Goal: Navigation & Orientation: Find specific page/section

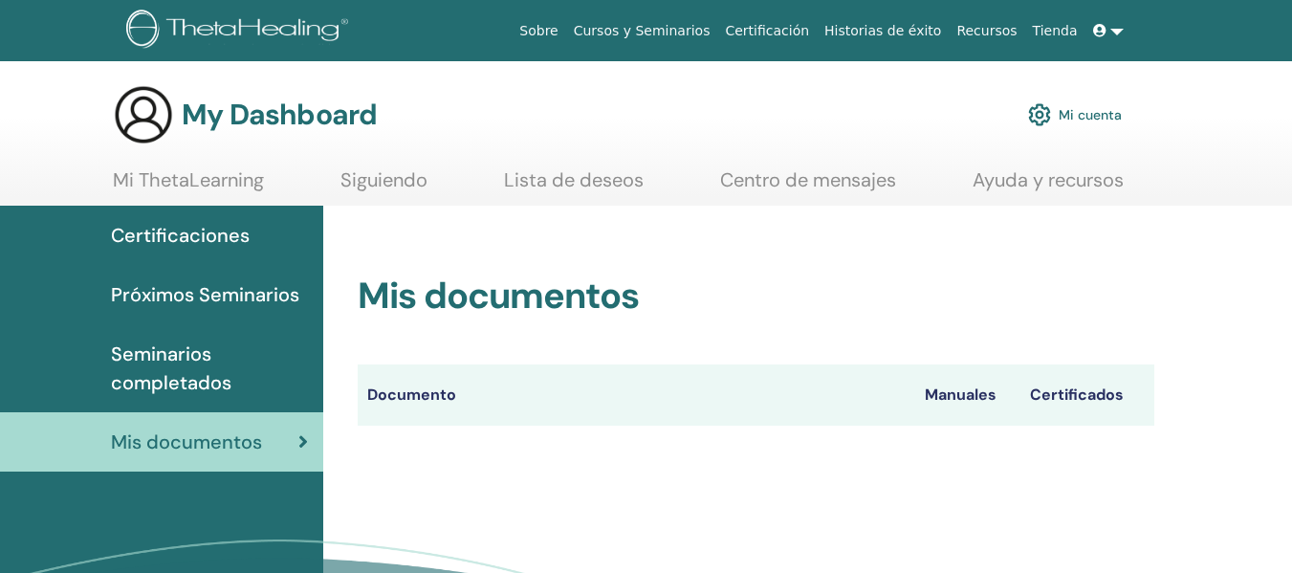
scroll to position [102, 0]
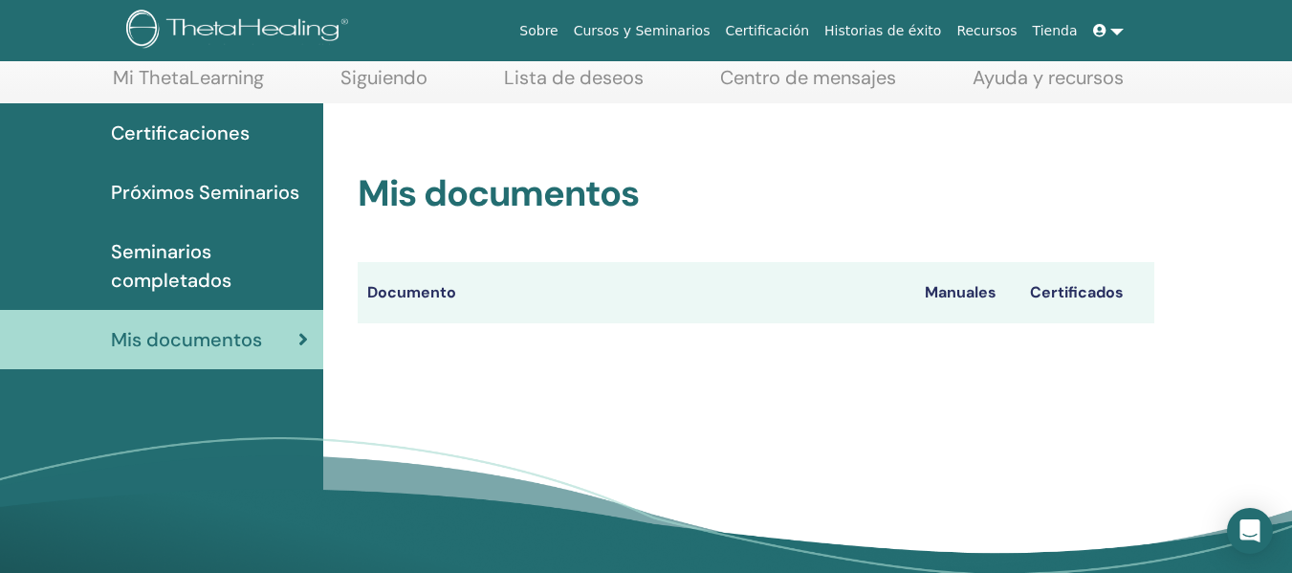
click at [1099, 28] on icon at bounding box center [1099, 30] width 13 height 13
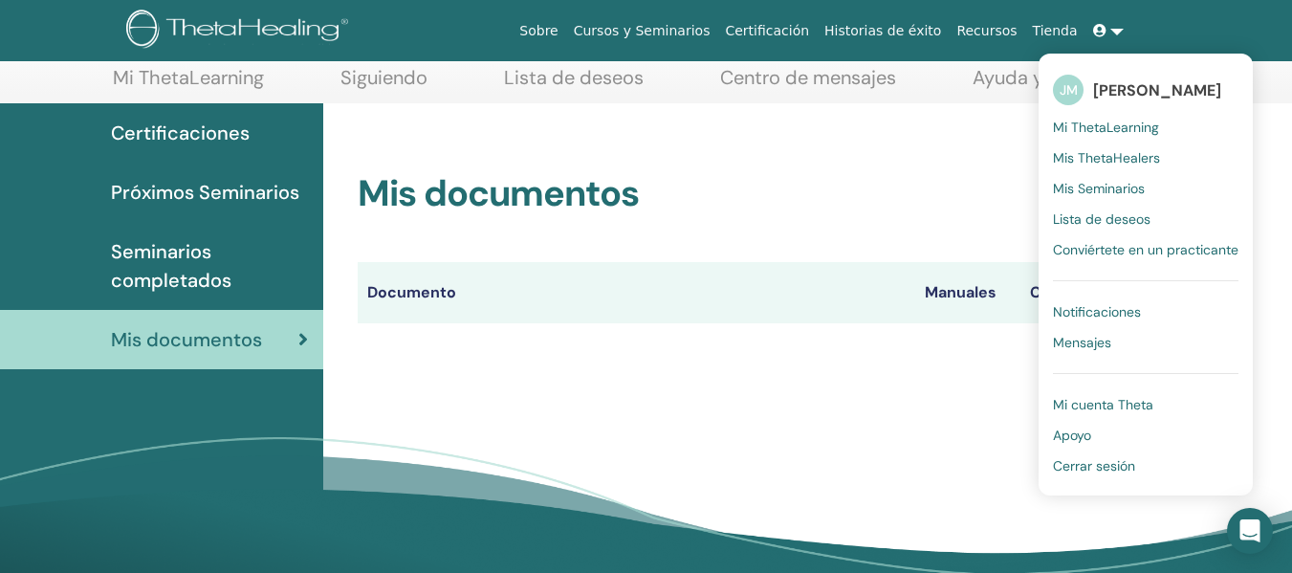
click at [1124, 196] on span "Mis Seminarios" at bounding box center [1099, 188] width 92 height 17
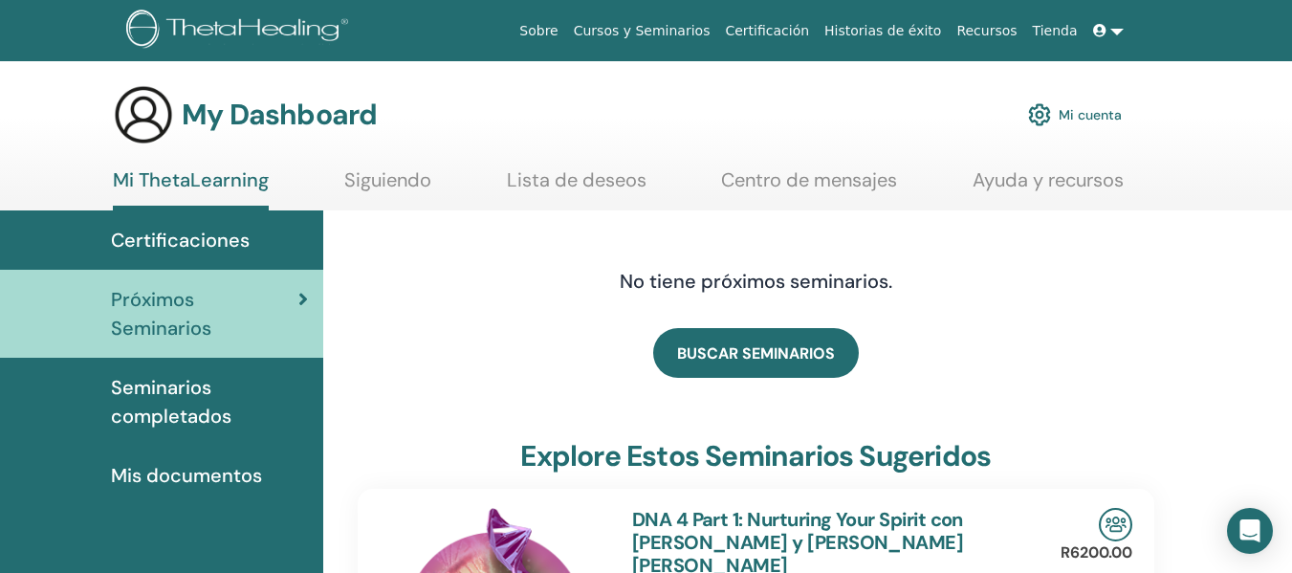
scroll to position [25, 0]
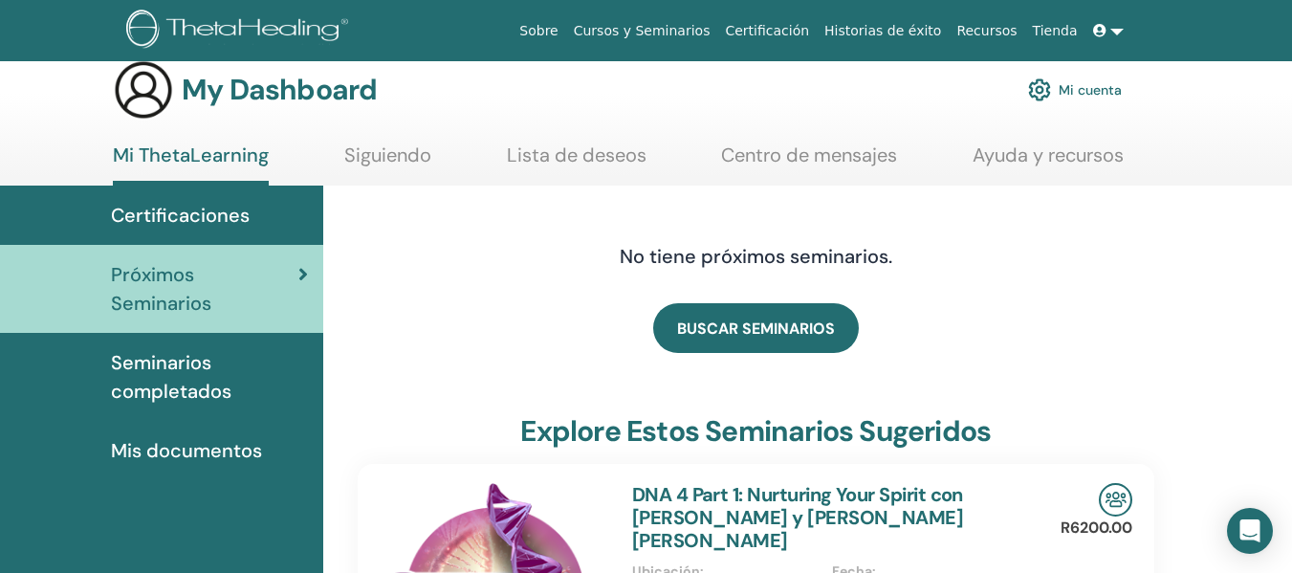
click at [173, 348] on span "Seminarios completados" at bounding box center [209, 376] width 197 height 57
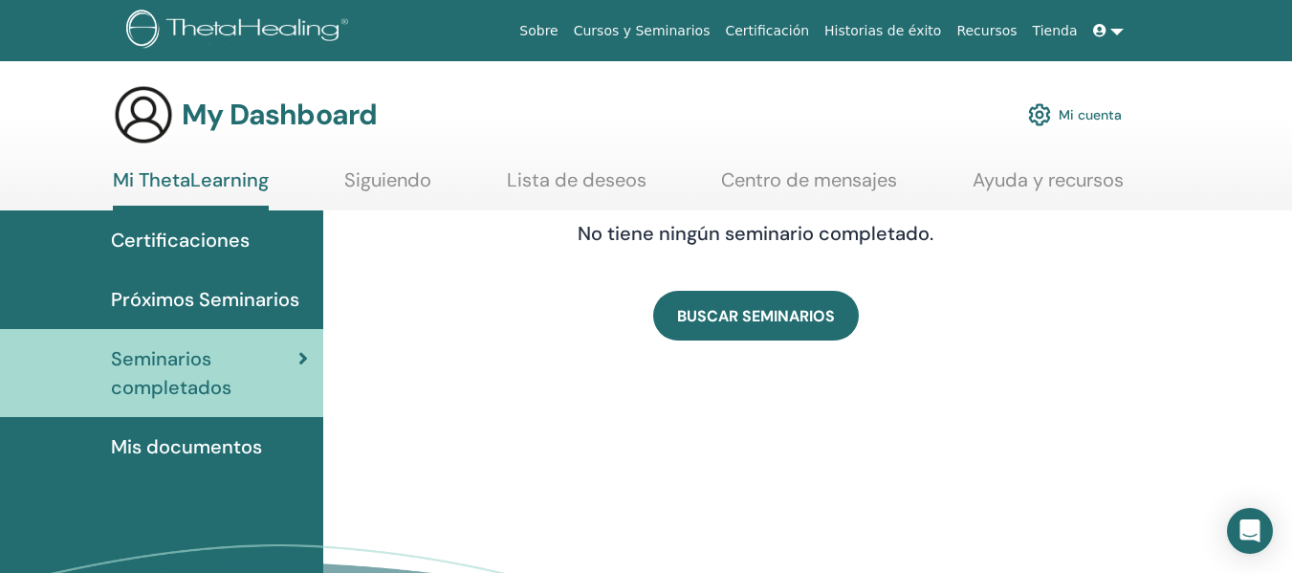
click at [149, 448] on span "Mis documentos" at bounding box center [186, 446] width 151 height 29
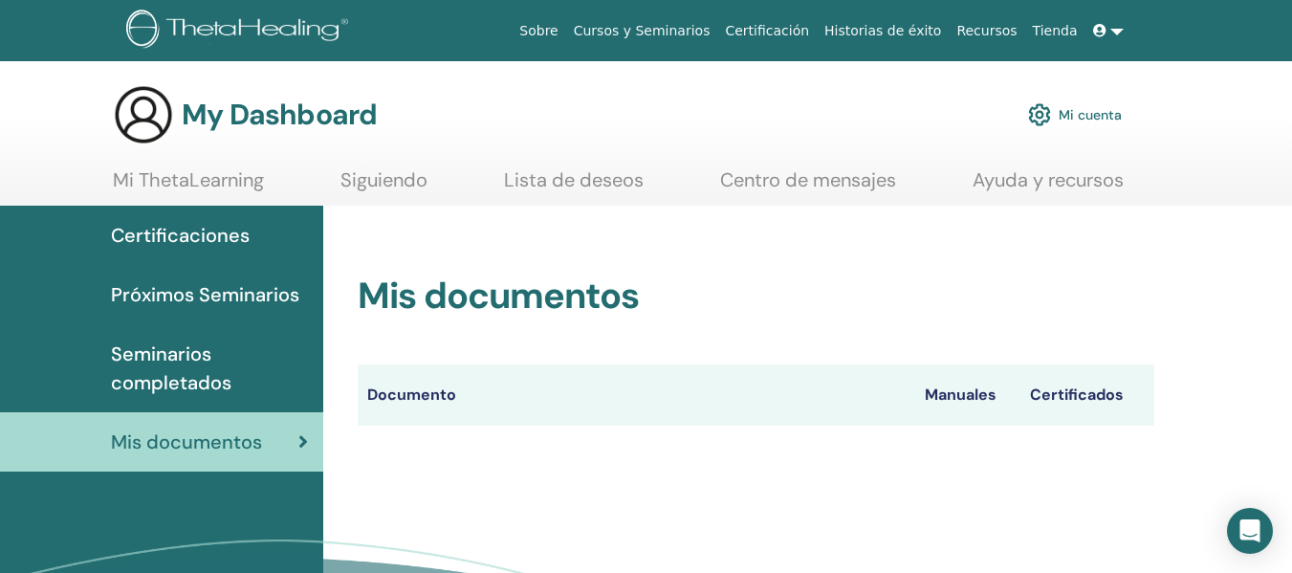
click at [201, 293] on span "Próximos Seminarios" at bounding box center [205, 294] width 188 height 29
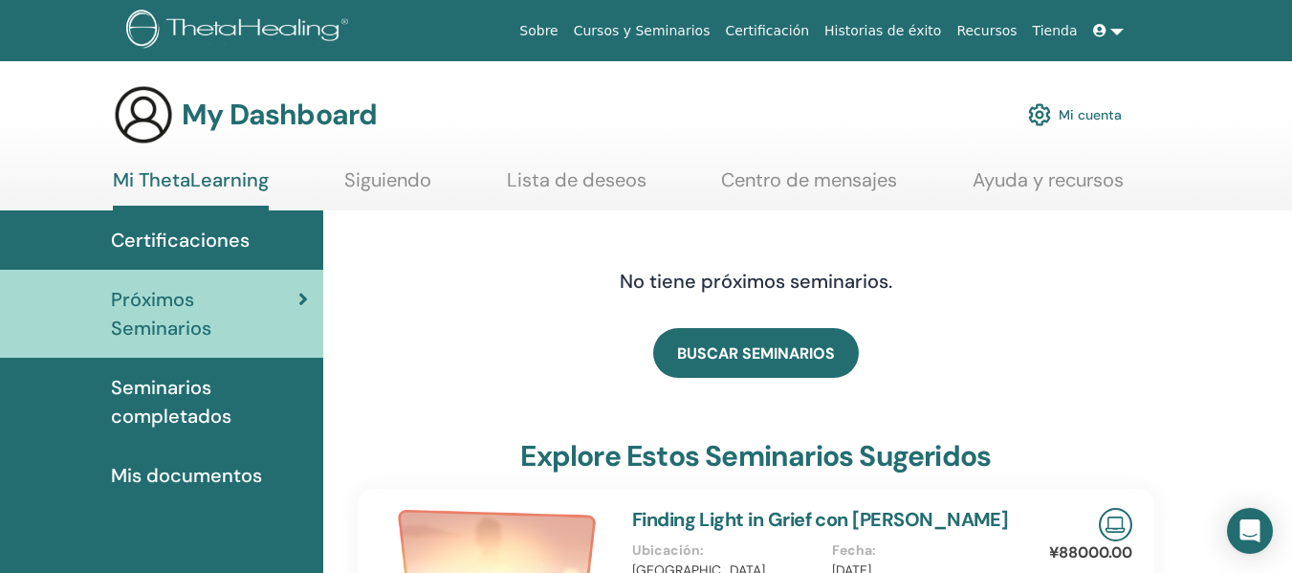
click at [608, 192] on link "Lista de deseos" at bounding box center [577, 186] width 140 height 37
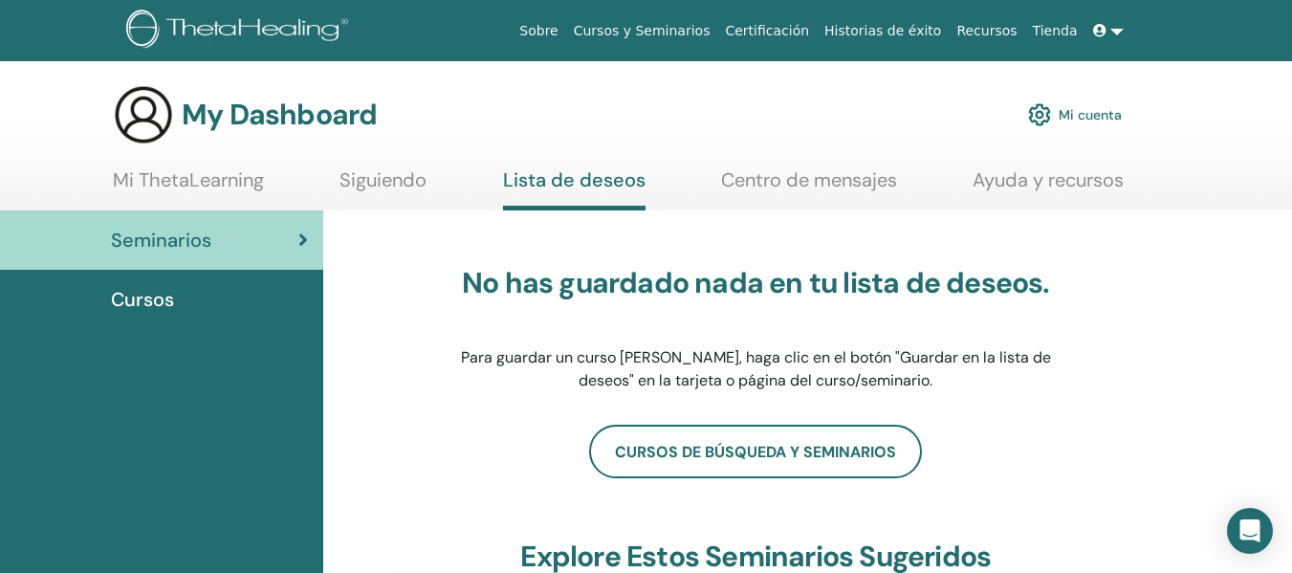
click at [1034, 178] on link "Ayuda y recursos" at bounding box center [1048, 186] width 151 height 37
